Goal: Task Accomplishment & Management: Use online tool/utility

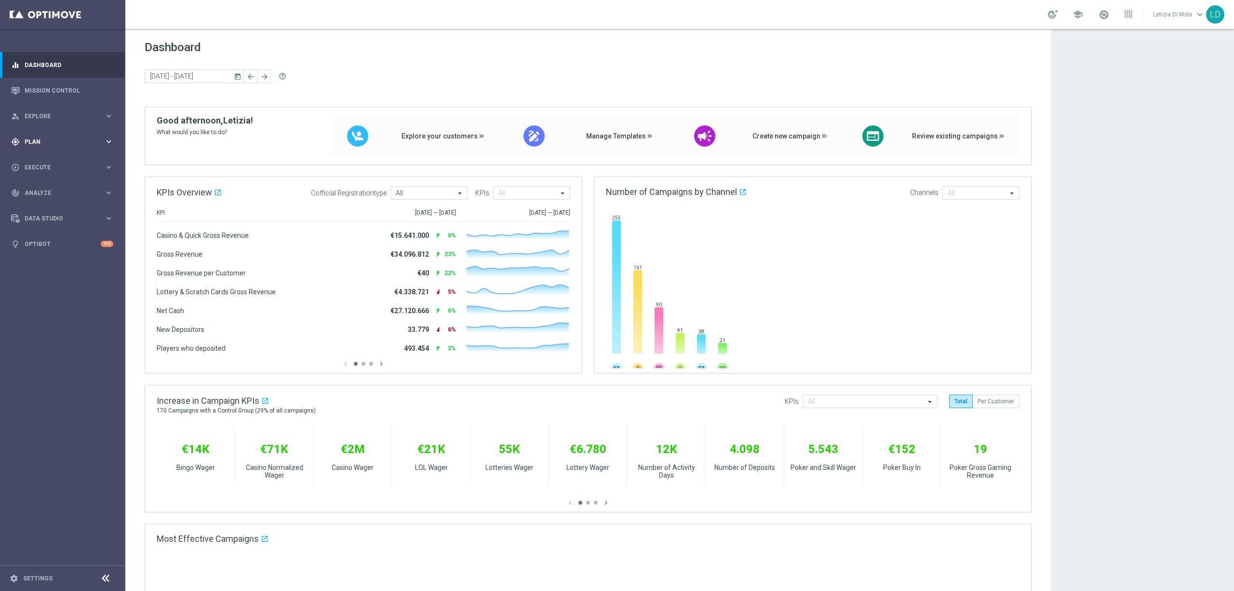
click at [42, 139] on span "Plan" at bounding box center [65, 142] width 80 height 6
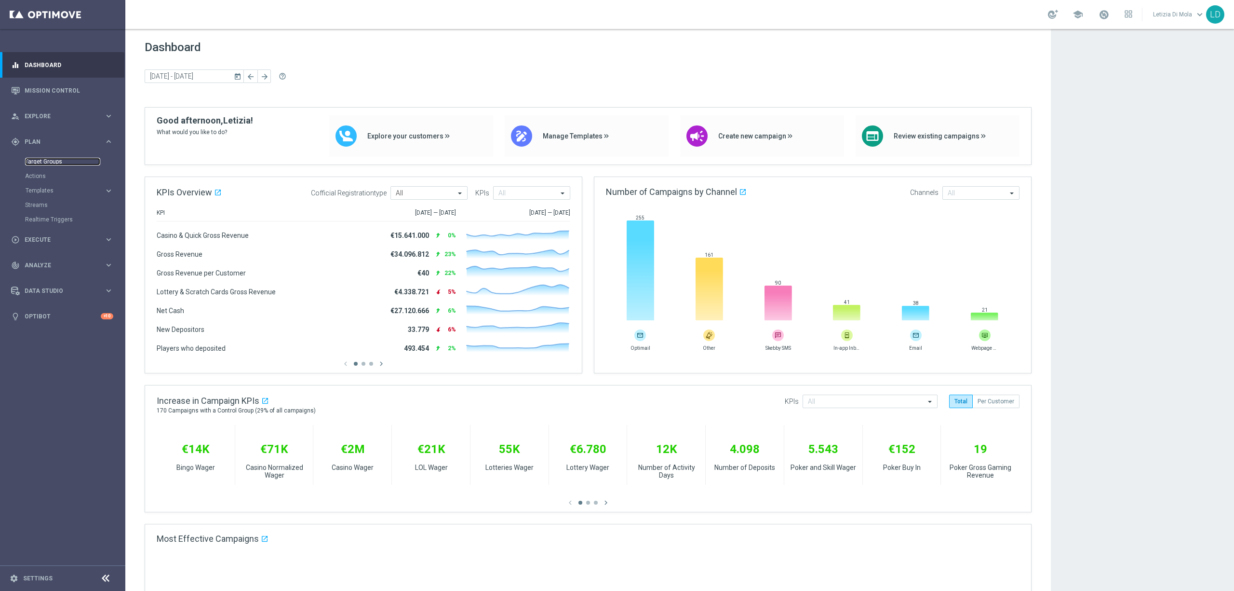
click at [36, 161] on link "Target Groups" at bounding box center [62, 162] width 75 height 8
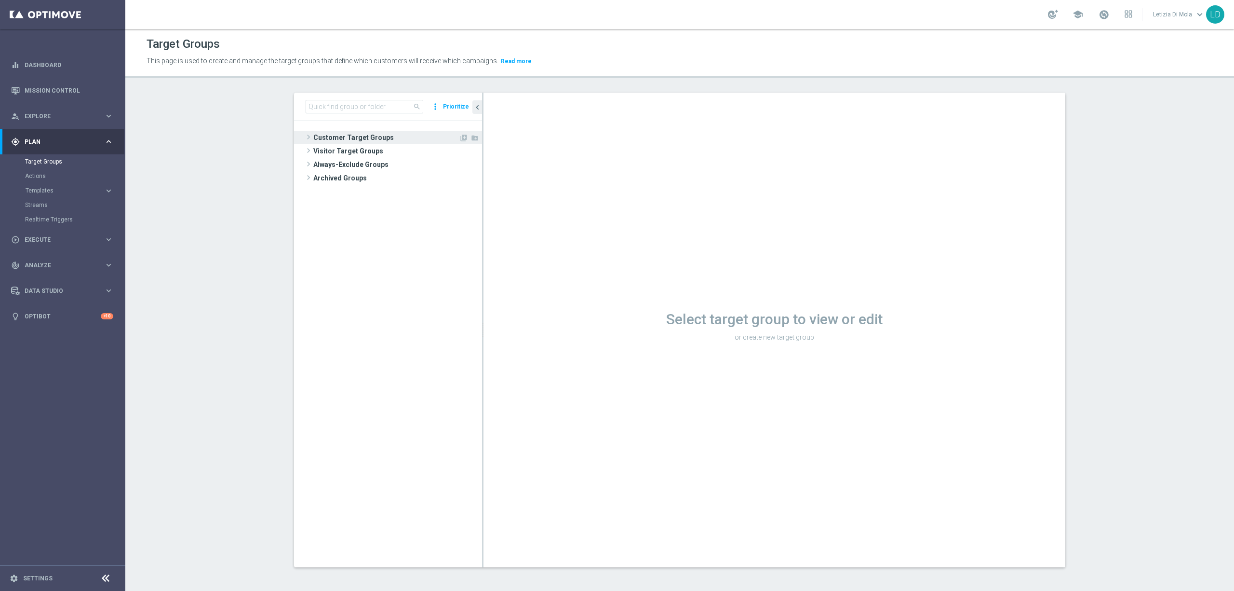
click at [347, 140] on span "Customer Target Groups" at bounding box center [386, 137] width 146 height 13
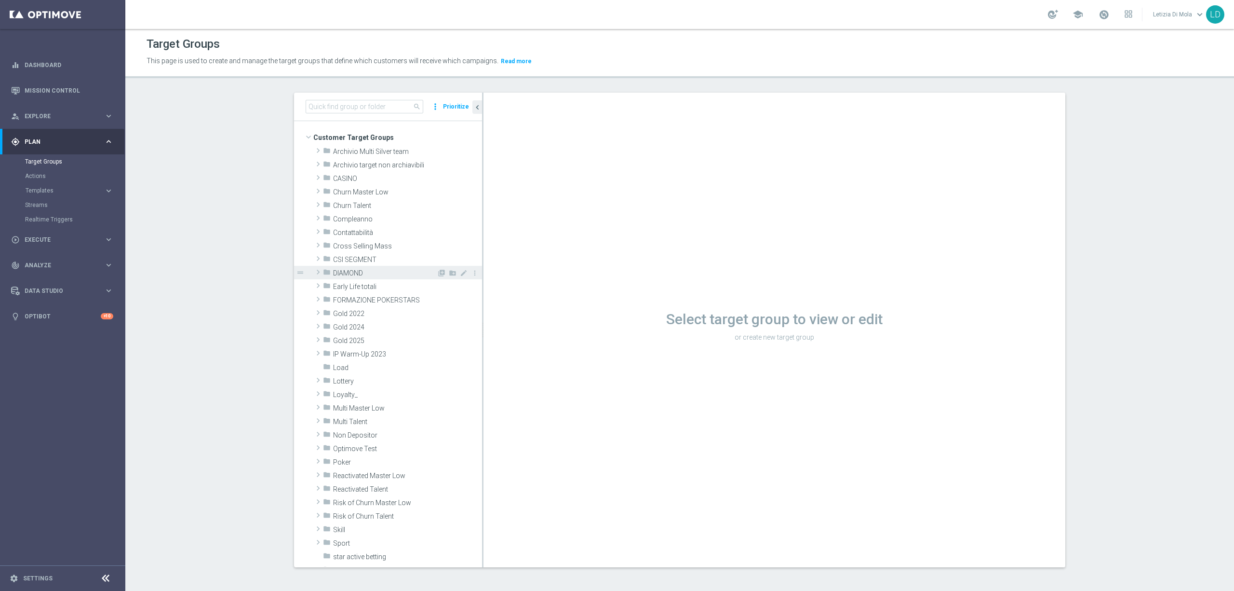
click at [359, 274] on span "DIAMOND" at bounding box center [385, 273] width 104 height 8
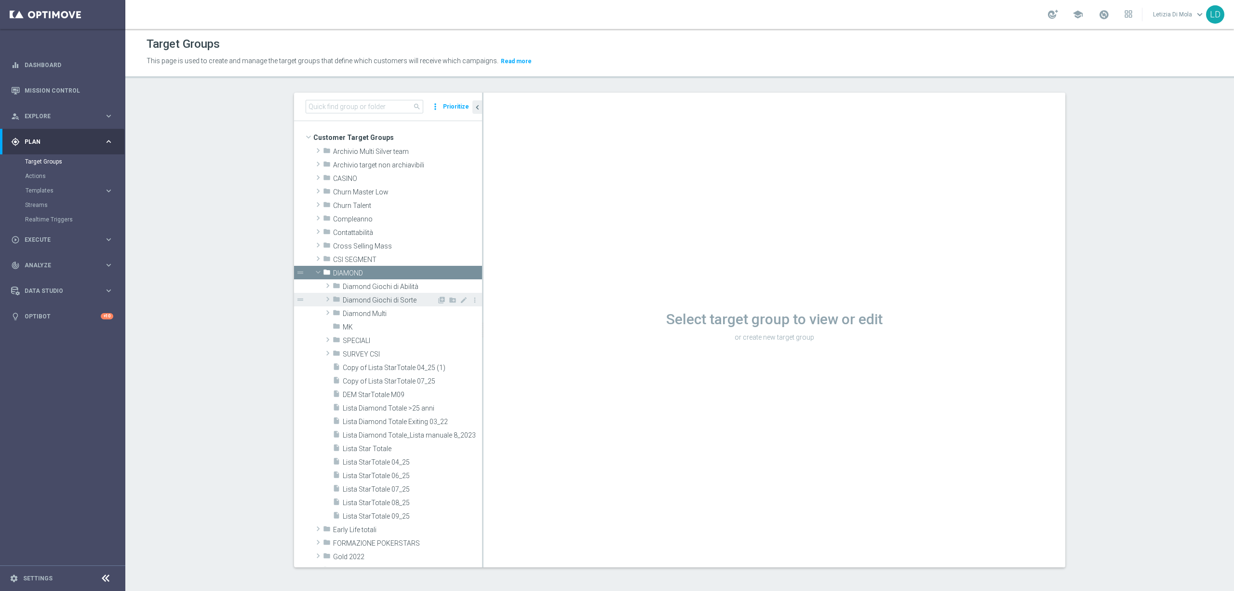
click at [388, 295] on div "folder Diamond Giochi di Sorte" at bounding box center [385, 299] width 104 height 13
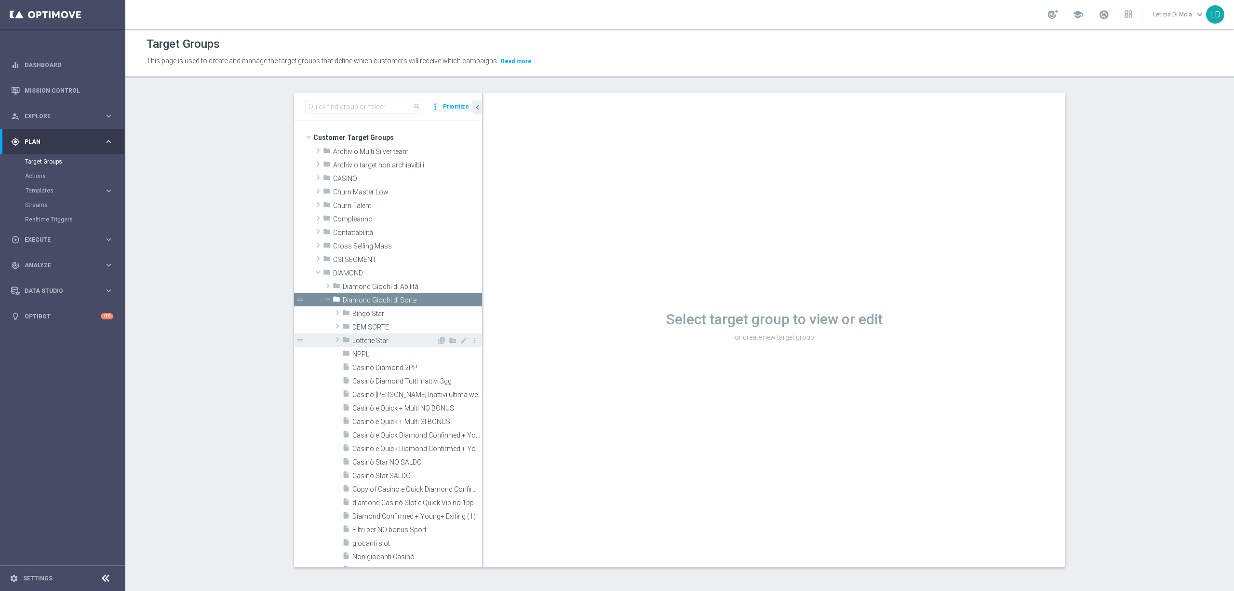
click at [378, 342] on span "Lotterie Star" at bounding box center [394, 341] width 84 height 8
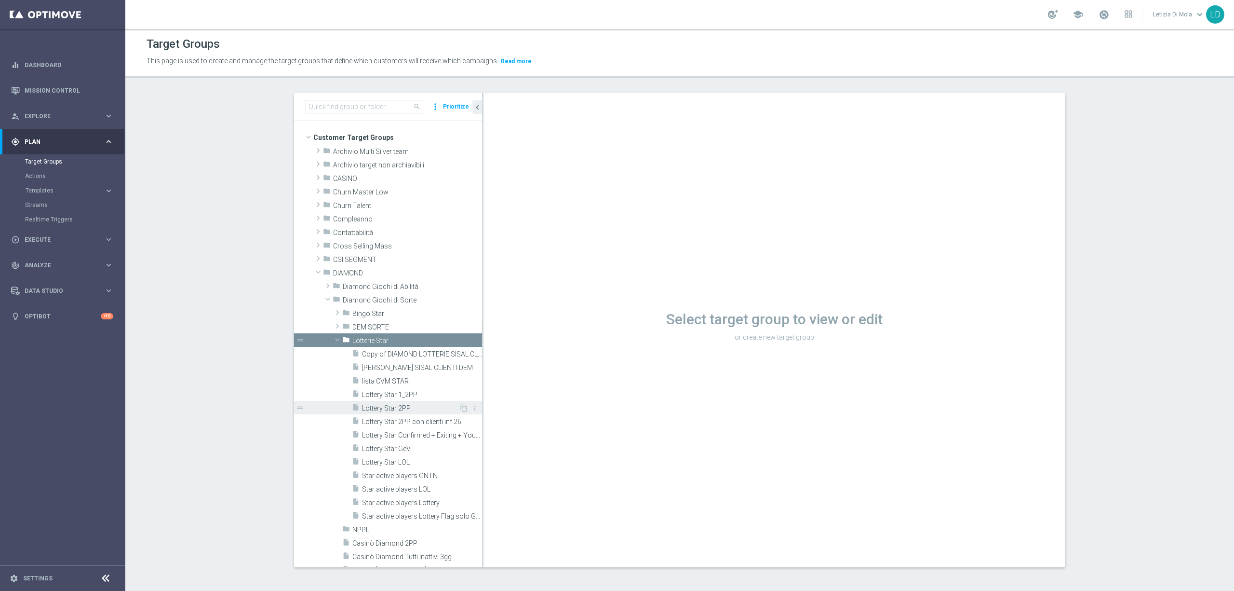
click at [394, 407] on span "Lottery Star 2PP" at bounding box center [410, 408] width 97 height 8
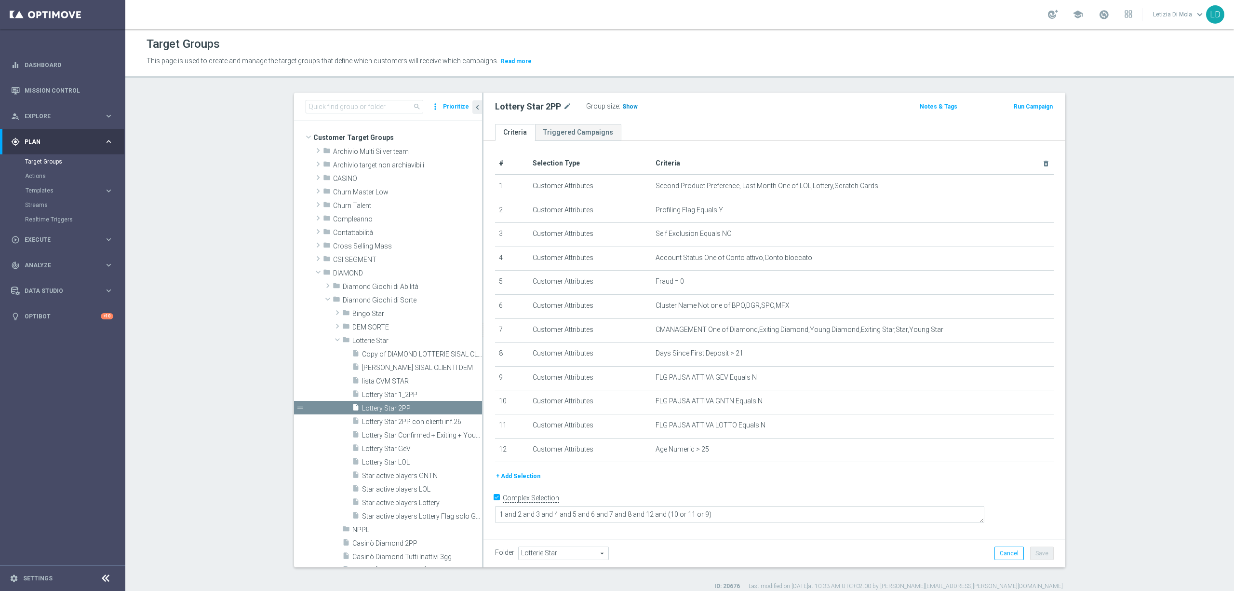
click at [622, 107] on span "Show" at bounding box center [629, 106] width 15 height 7
click at [1102, 17] on span at bounding box center [1104, 14] width 11 height 11
click at [623, 108] on span "741" at bounding box center [629, 107] width 12 height 9
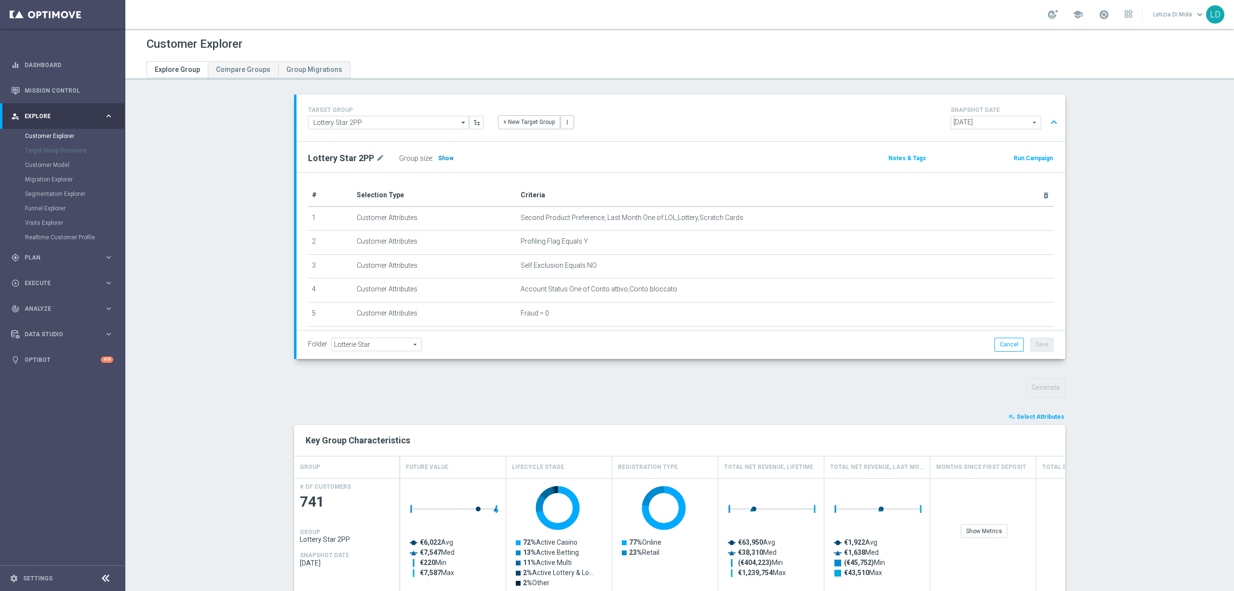
click at [444, 159] on span "Show" at bounding box center [445, 158] width 15 height 7
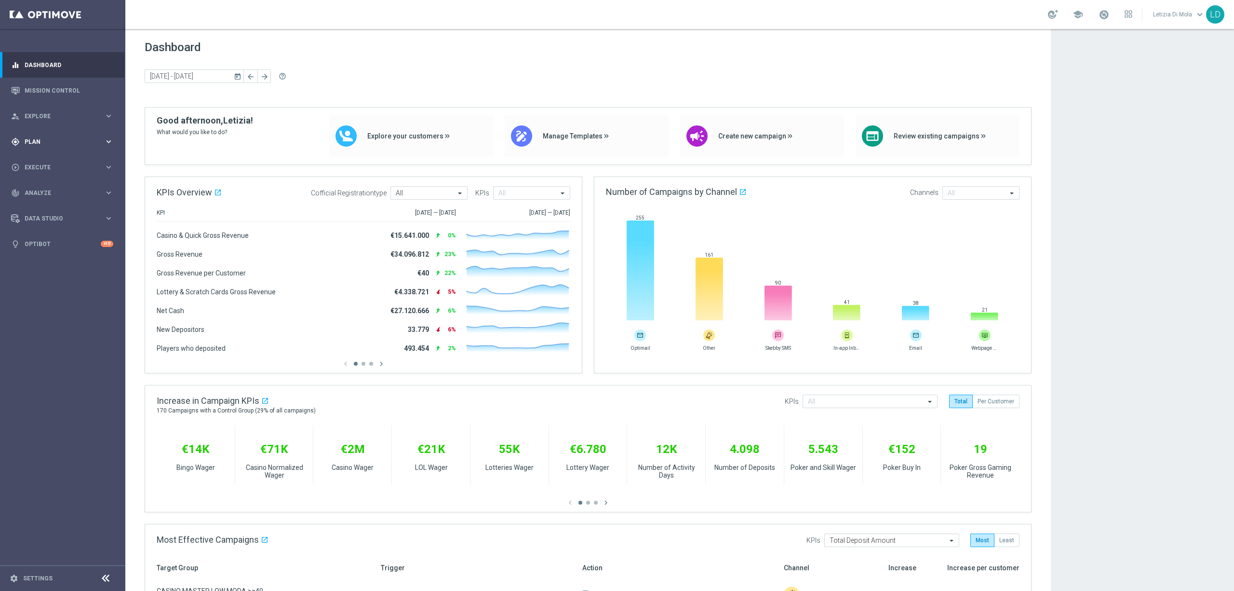
click at [105, 141] on icon "keyboard_arrow_right" at bounding box center [108, 141] width 9 height 9
click at [49, 161] on link "Target Groups" at bounding box center [62, 162] width 75 height 8
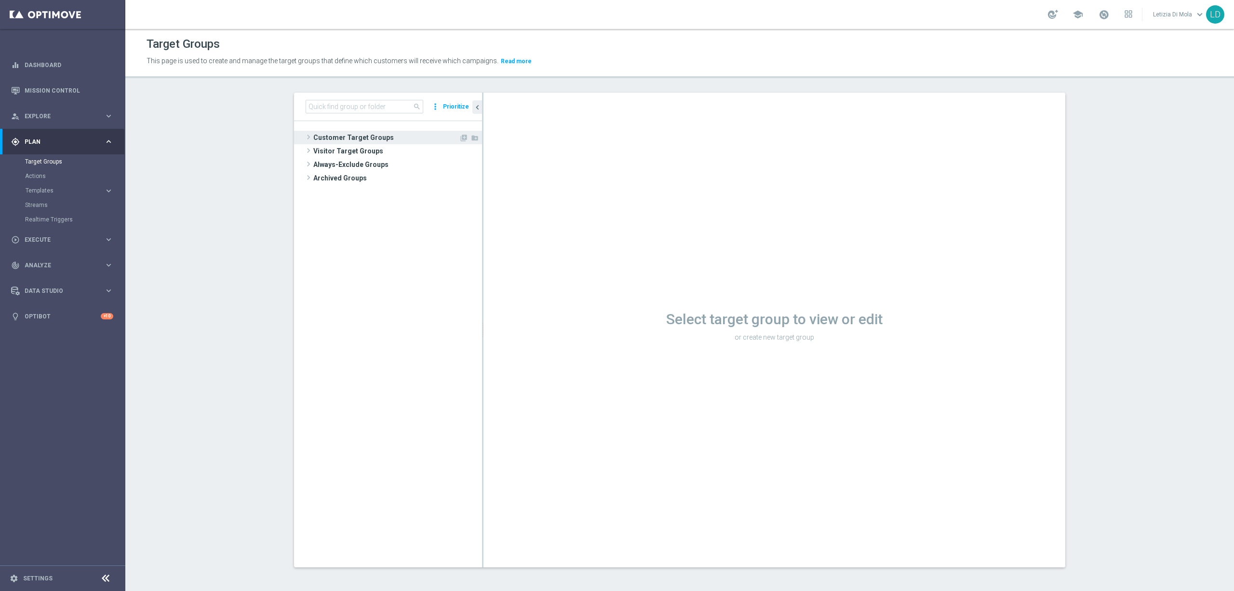
click at [323, 135] on span "Customer Target Groups" at bounding box center [386, 137] width 146 height 13
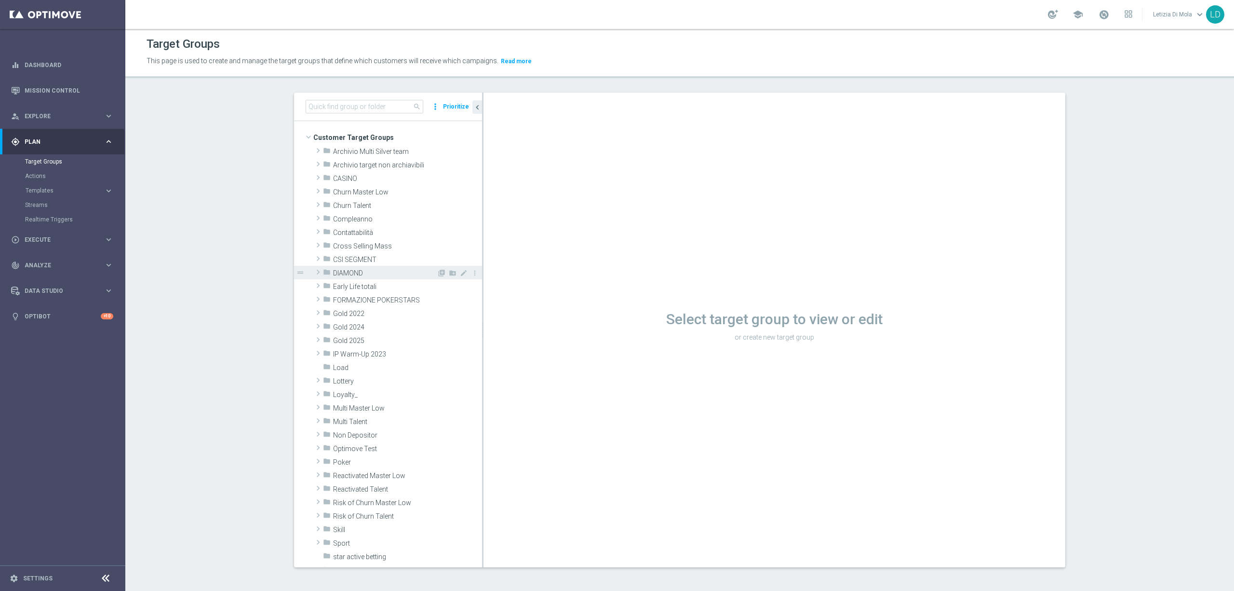
click at [343, 273] on span "DIAMOND" at bounding box center [385, 273] width 104 height 8
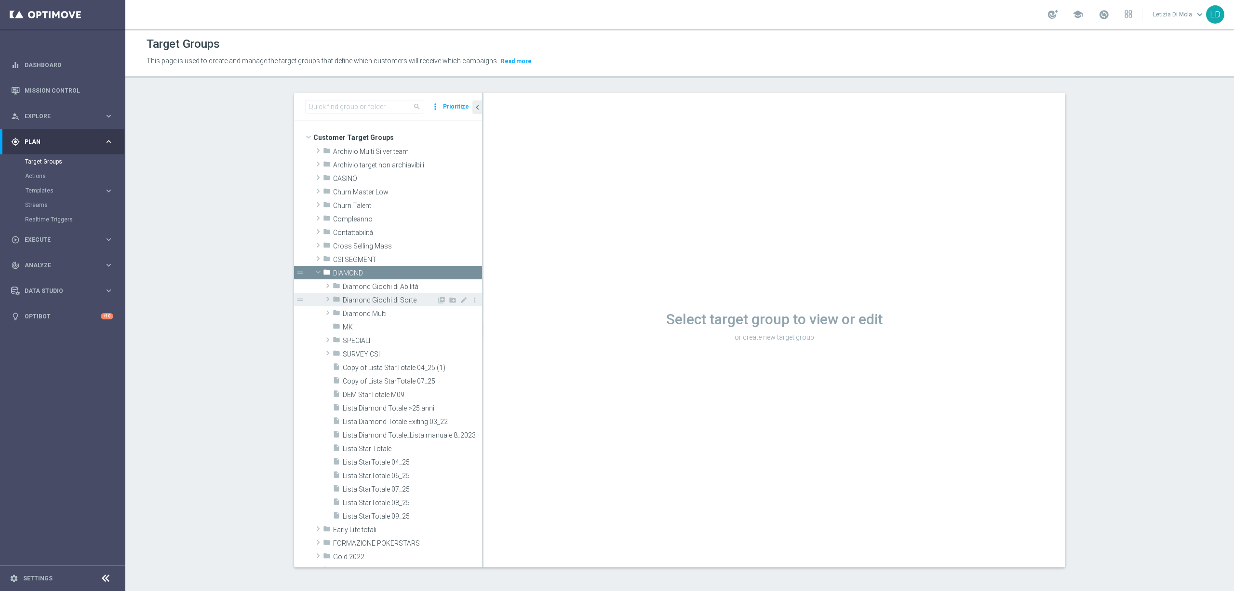
click at [400, 299] on span "Diamond Giochi di Sorte" at bounding box center [390, 300] width 94 height 8
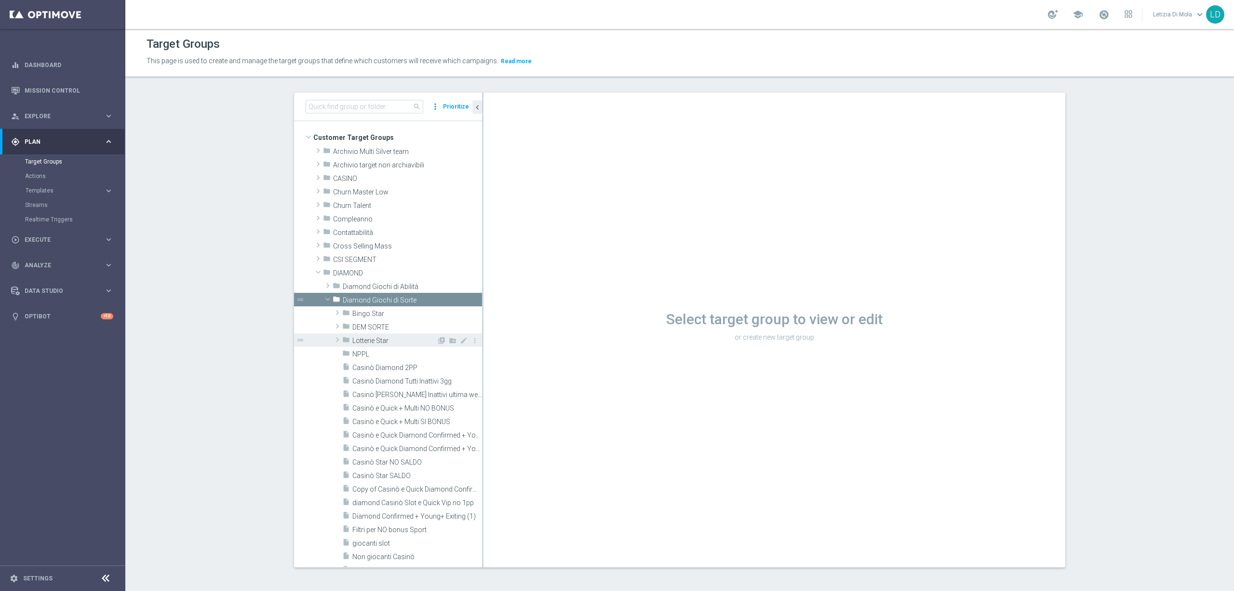
click at [377, 340] on span "Lotterie Star" at bounding box center [394, 341] width 84 height 8
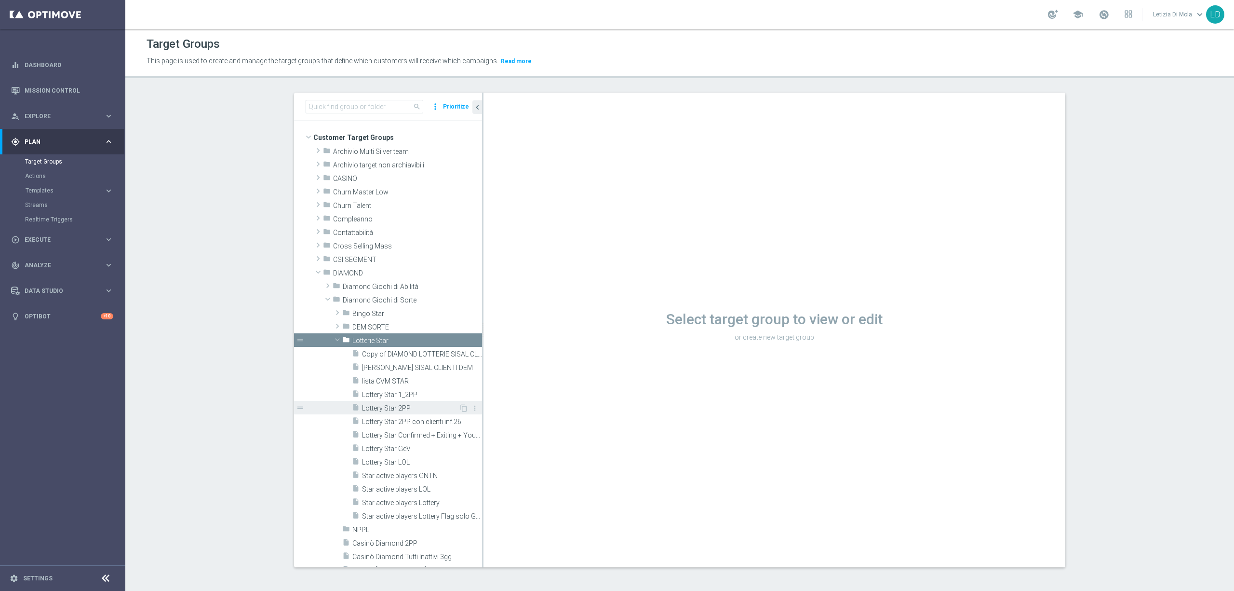
click at [419, 406] on span "Lottery Star 2PP" at bounding box center [410, 408] width 97 height 8
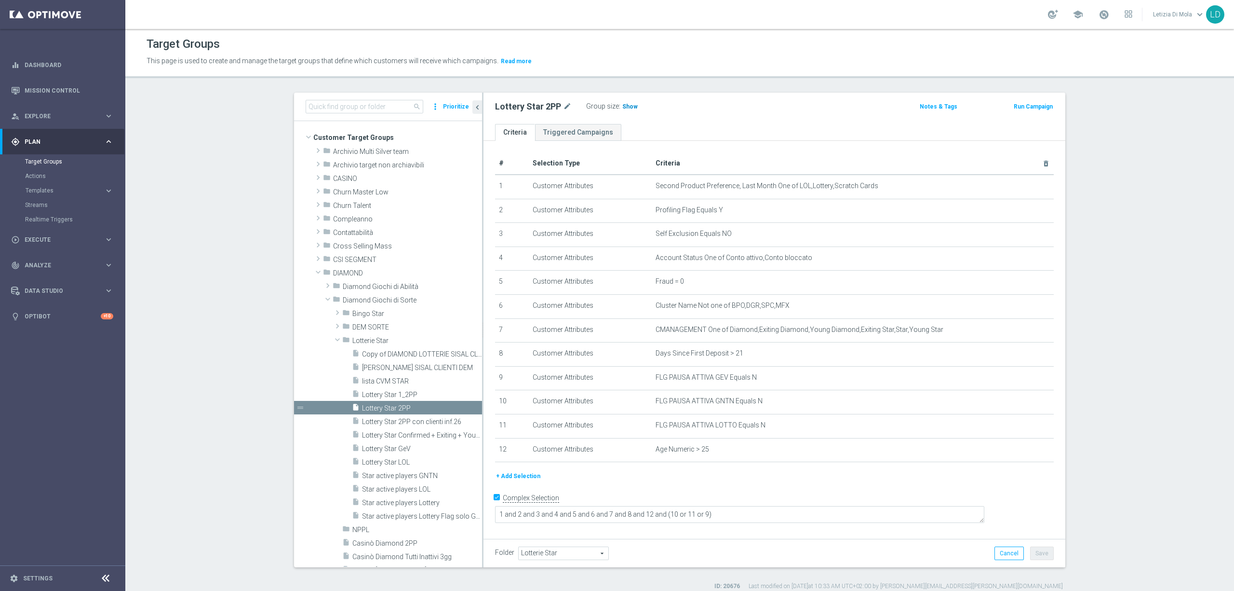
click at [629, 106] on span "Show" at bounding box center [629, 106] width 15 height 7
click at [627, 107] on span "741" at bounding box center [629, 107] width 12 height 9
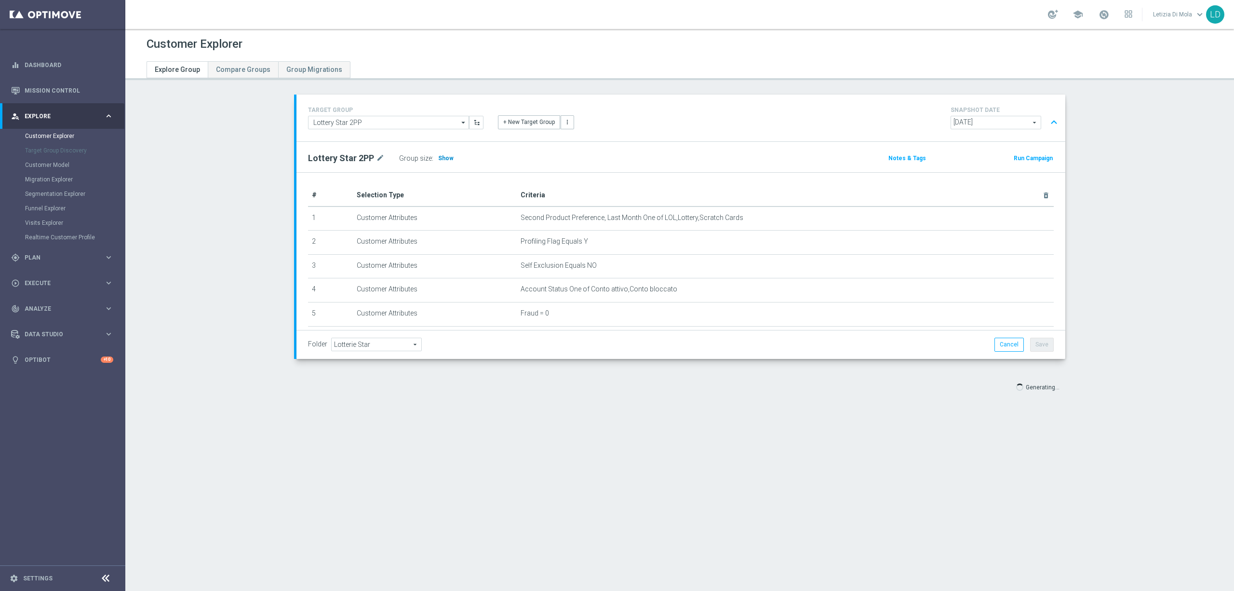
click at [440, 158] on span "Show" at bounding box center [445, 158] width 15 height 7
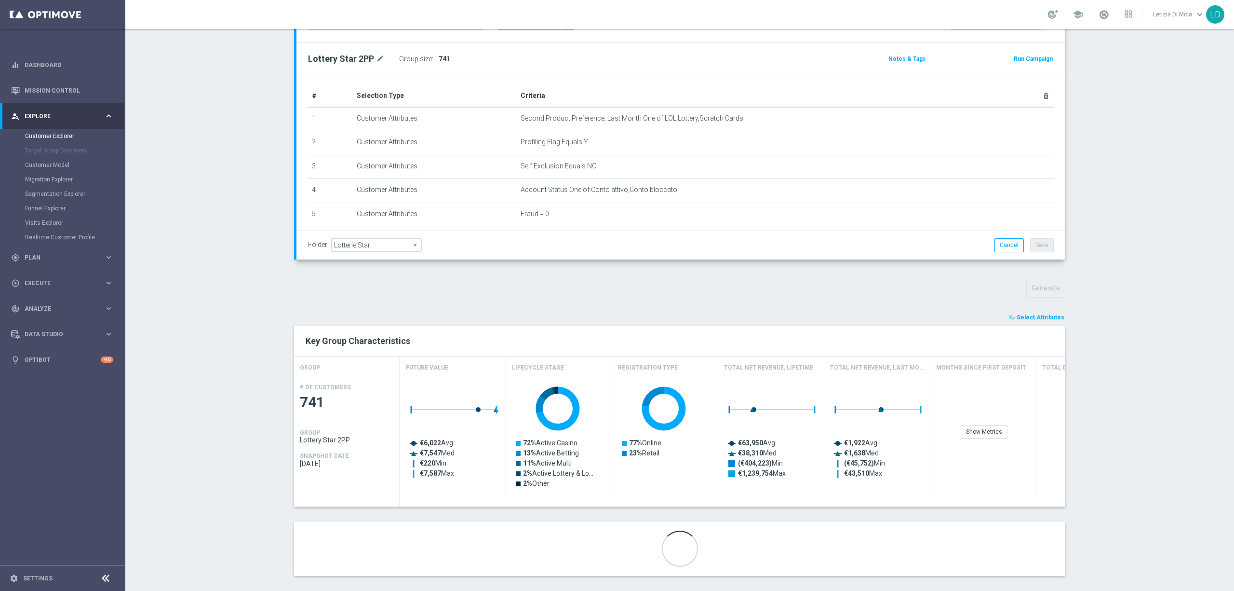
scroll to position [110, 0]
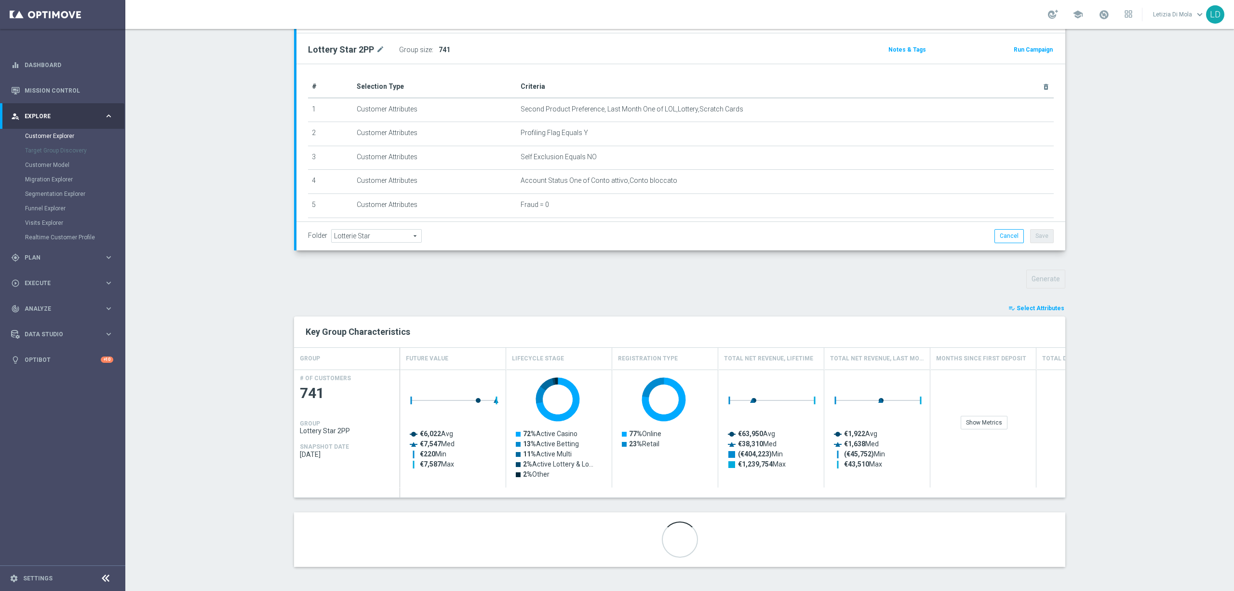
click at [1048, 307] on span "Select Attributes" at bounding box center [1041, 308] width 48 height 7
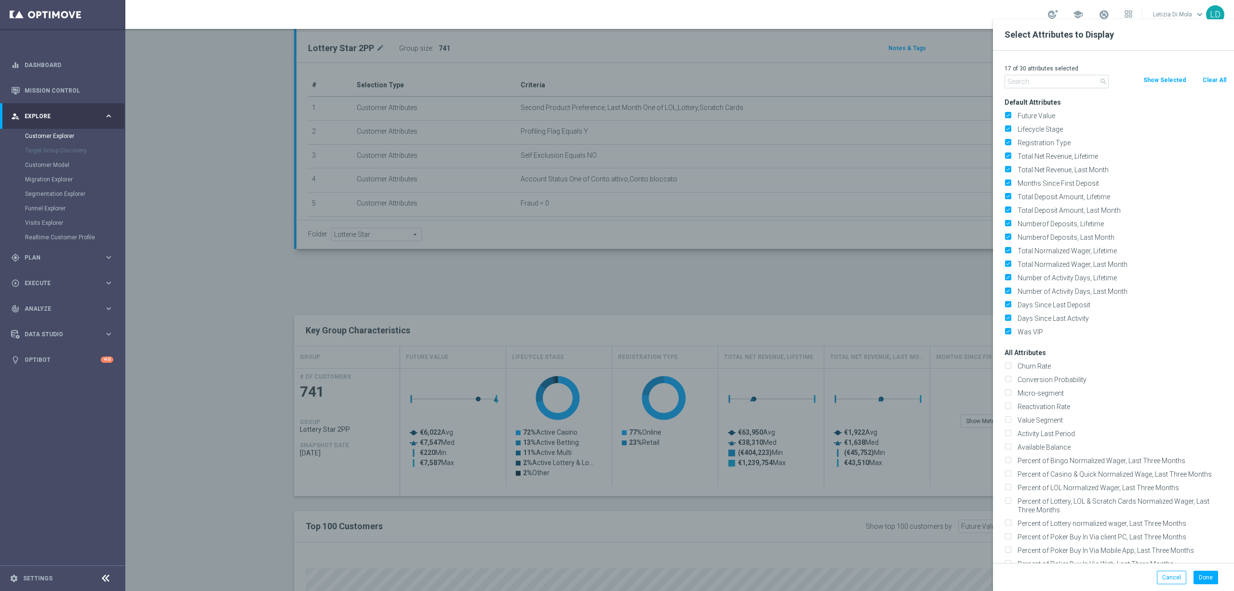
click at [1030, 78] on input "text" at bounding box center [1057, 81] width 104 height 13
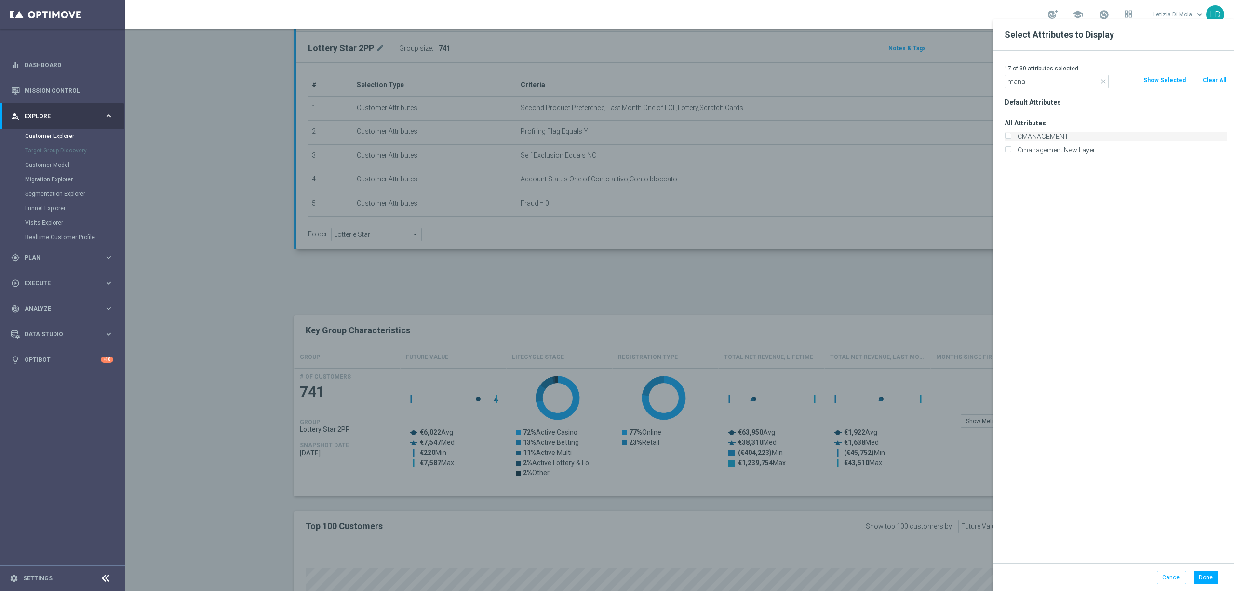
type input "mana"
click at [1055, 132] on label "CMANAGEMENT" at bounding box center [1120, 136] width 213 height 9
click at [1011, 135] on input "CMANAGEMENT" at bounding box center [1008, 138] width 6 height 6
checkbox input "true"
click at [1214, 579] on button "Done" at bounding box center [1206, 576] width 25 height 13
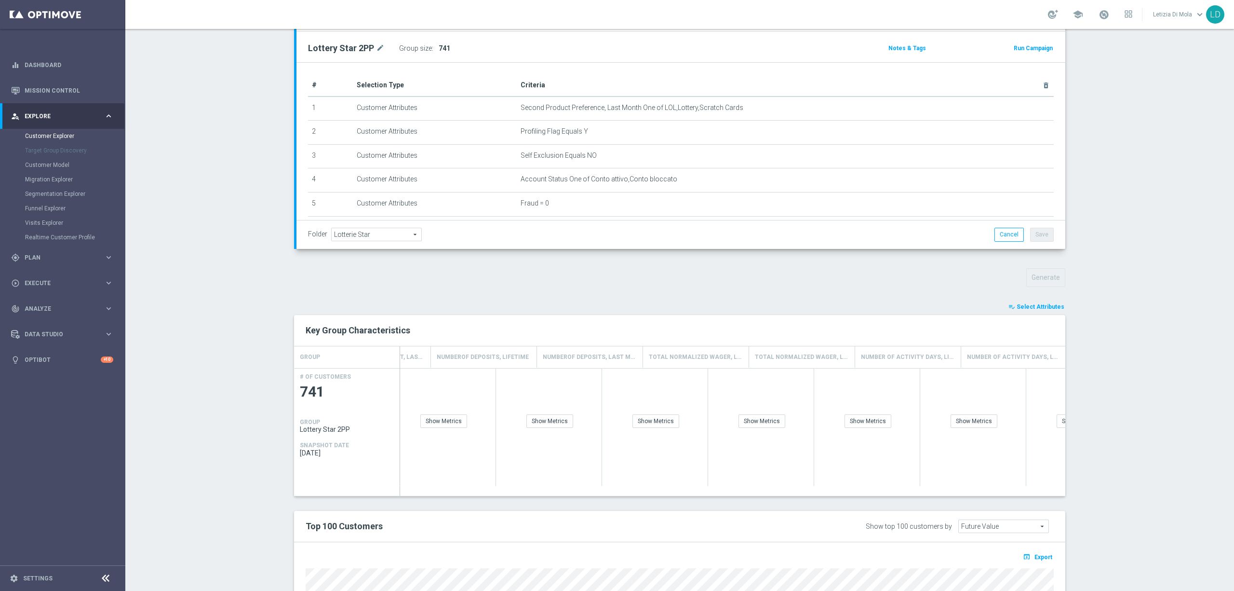
scroll to position [0, 1244]
click at [1049, 301] on button "playlist_add_check Select Attributes" at bounding box center [1037, 306] width 58 height 11
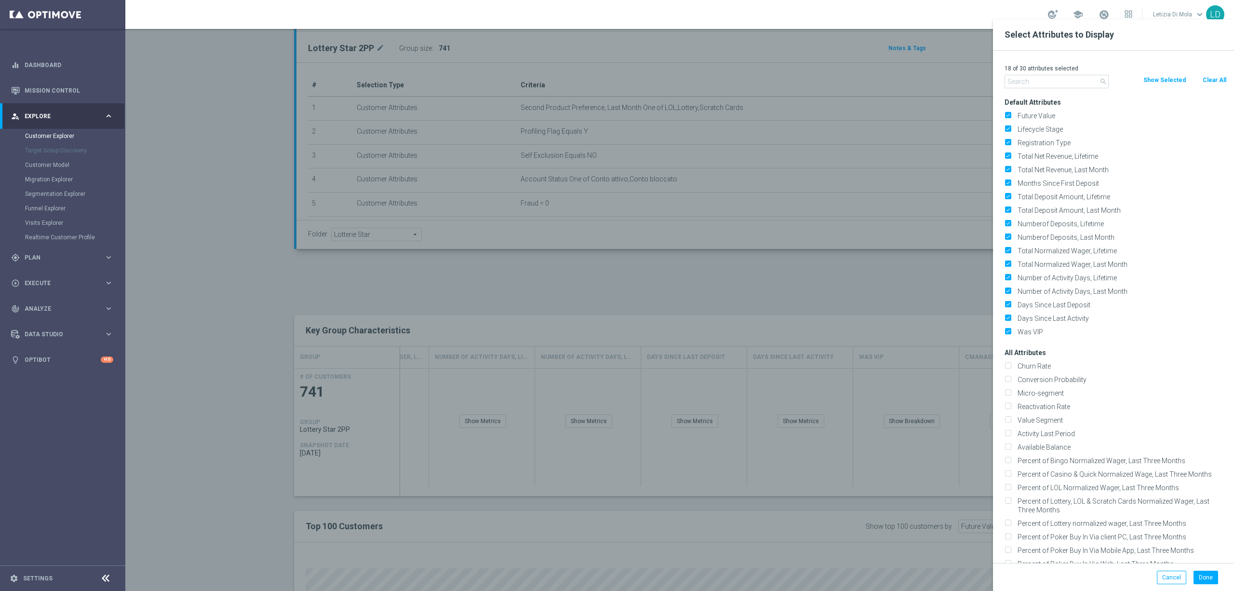
click at [1058, 82] on input "text" at bounding box center [1057, 81] width 104 height 13
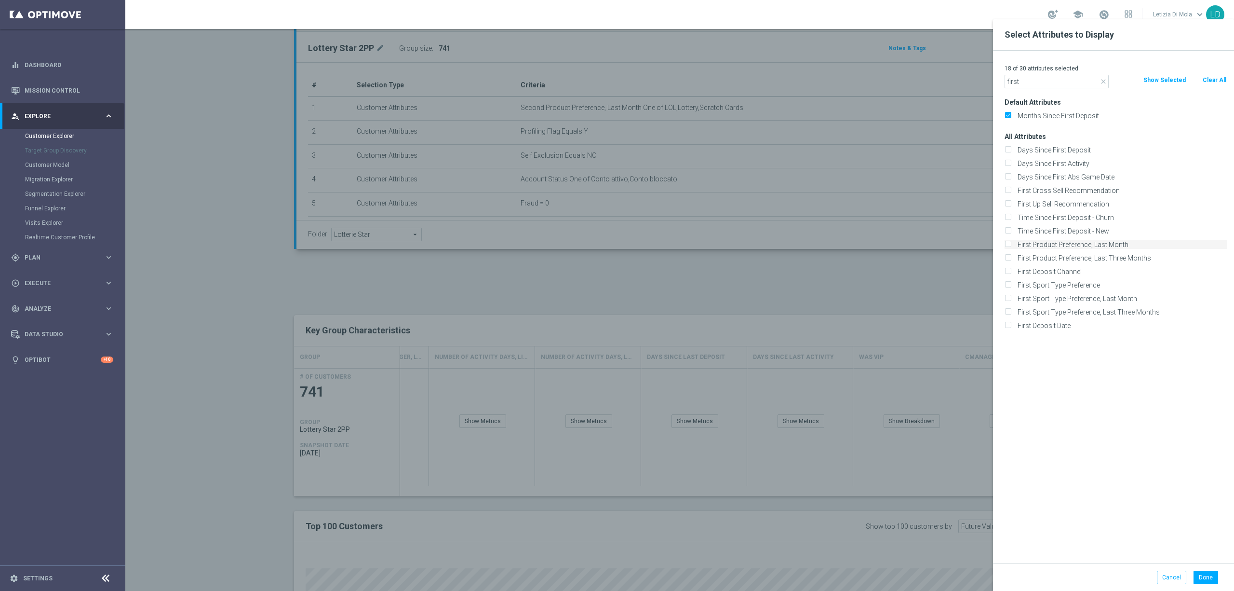
type input "first"
click at [1076, 245] on label "First Product Preference, Last Month" at bounding box center [1120, 244] width 213 height 9
click at [1011, 245] on input "First Product Preference, Last Month" at bounding box center [1008, 246] width 6 height 6
checkbox input "true"
click at [1206, 577] on button "Done" at bounding box center [1206, 576] width 25 height 13
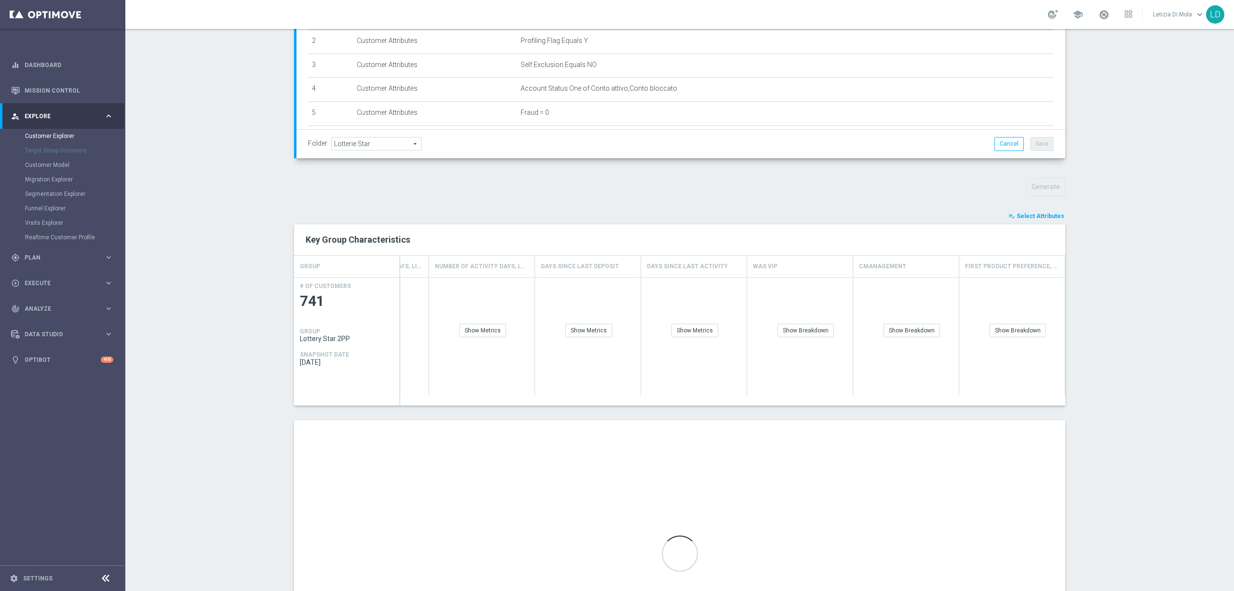
scroll to position [322, 0]
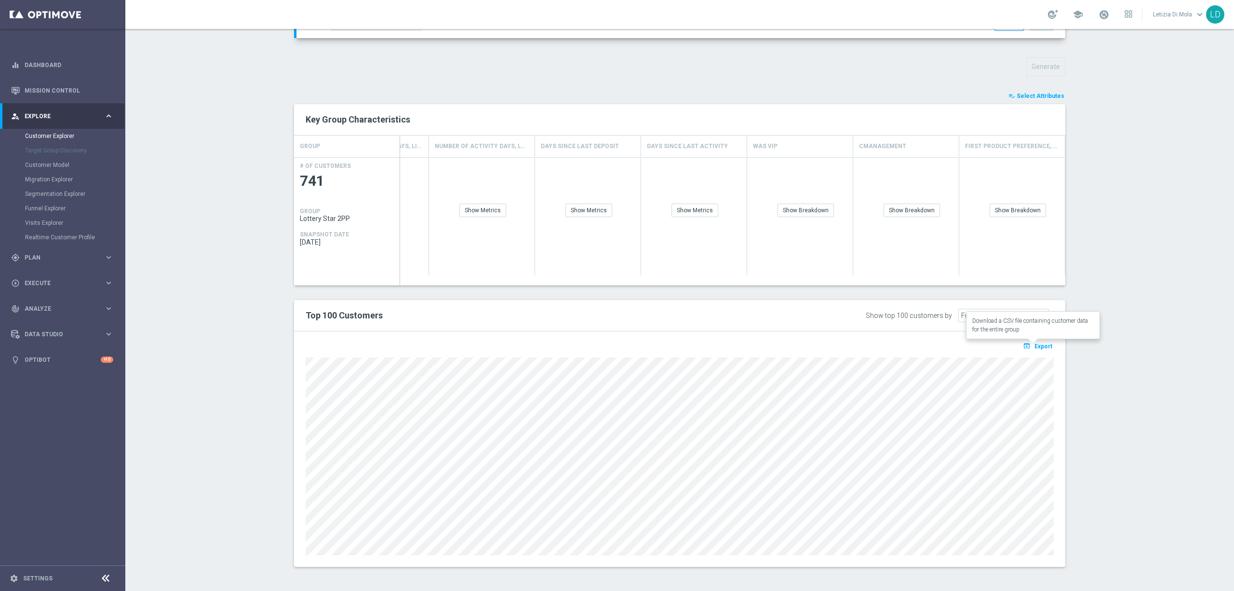
click at [1040, 344] on span "Export" at bounding box center [1044, 346] width 18 height 7
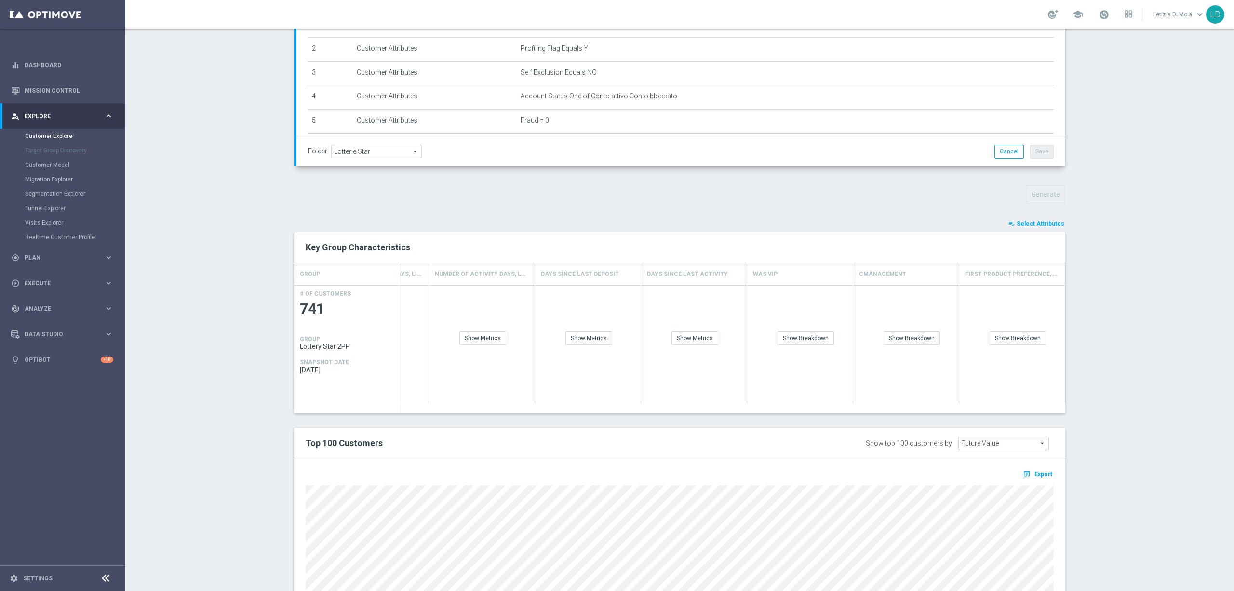
scroll to position [0, 0]
